Goal: Transaction & Acquisition: Subscribe to service/newsletter

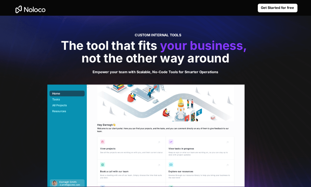
click at [269, 7] on strong "Get Started for free" at bounding box center [277, 8] width 33 height 4
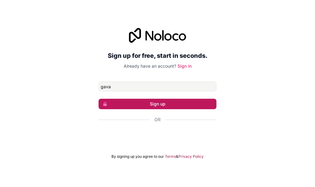
type input "gava"
click at [176, 99] on button "Sign up" at bounding box center [158, 104] width 118 height 10
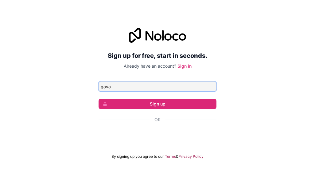
click at [111, 88] on input "gava" at bounding box center [158, 86] width 118 height 10
drag, startPoint x: 111, startPoint y: 88, endPoint x: 98, endPoint y: 84, distance: 13.0
click at [98, 84] on div "Sign up for free, start in seconds. Already have an account? Sign in gava Sign …" at bounding box center [157, 93] width 315 height 148
click at [103, 88] on input "Email address" at bounding box center [158, 86] width 118 height 10
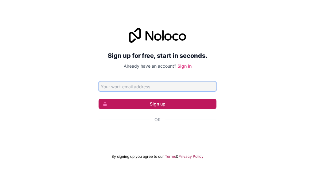
type input "01330528989"
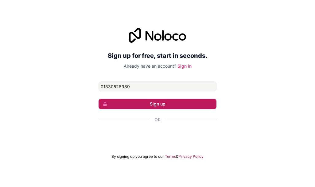
click at [153, 104] on button "Sign up" at bounding box center [158, 104] width 118 height 10
